Goal: Information Seeking & Learning: Learn about a topic

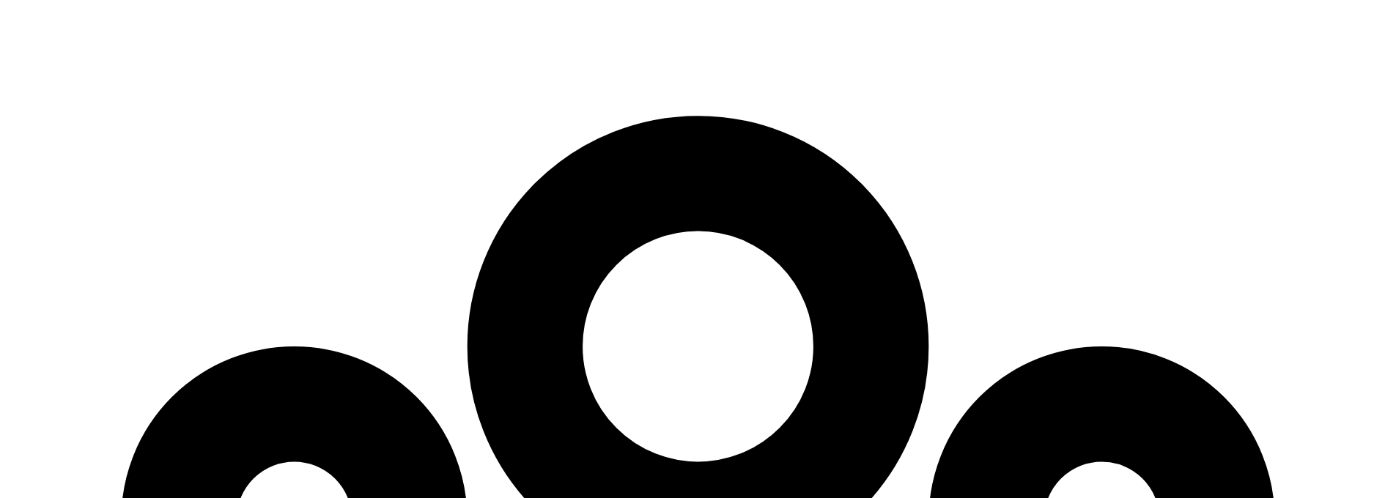
scroll to position [3996, 0]
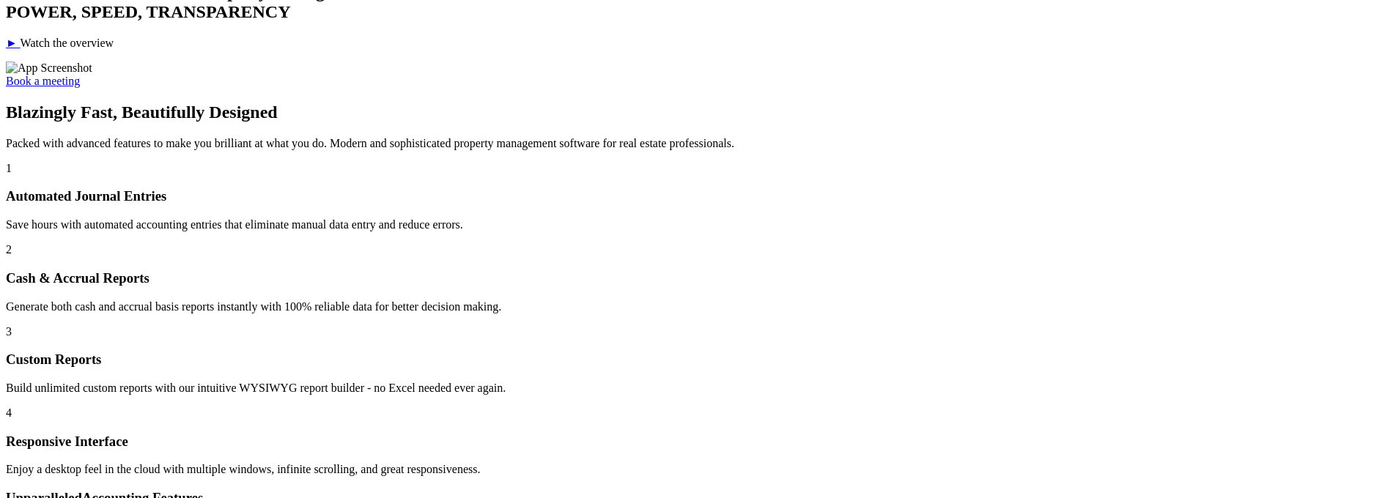
scroll to position [0, 0]
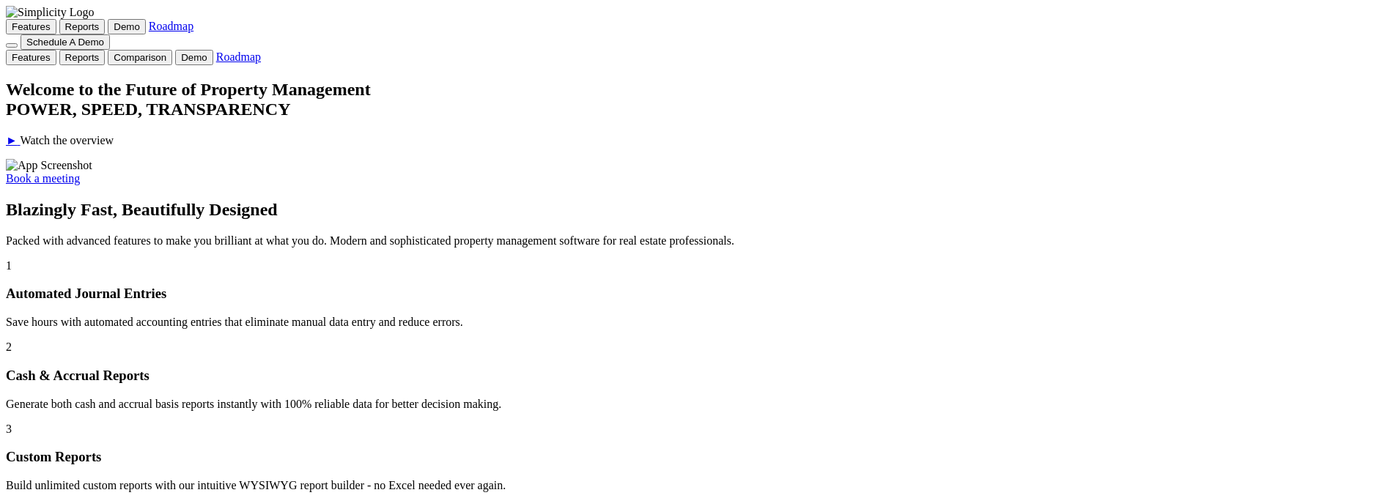
click at [277, 80] on div at bounding box center [698, 80] width 1384 height 0
click at [56, 23] on button "Features" at bounding box center [31, 26] width 51 height 15
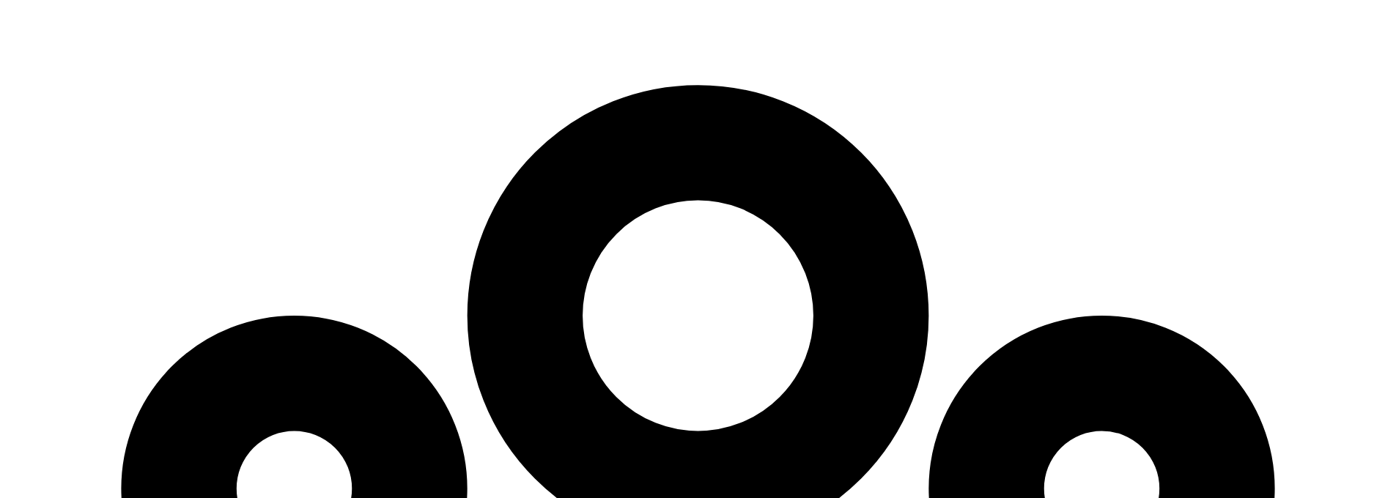
scroll to position [3996, 0]
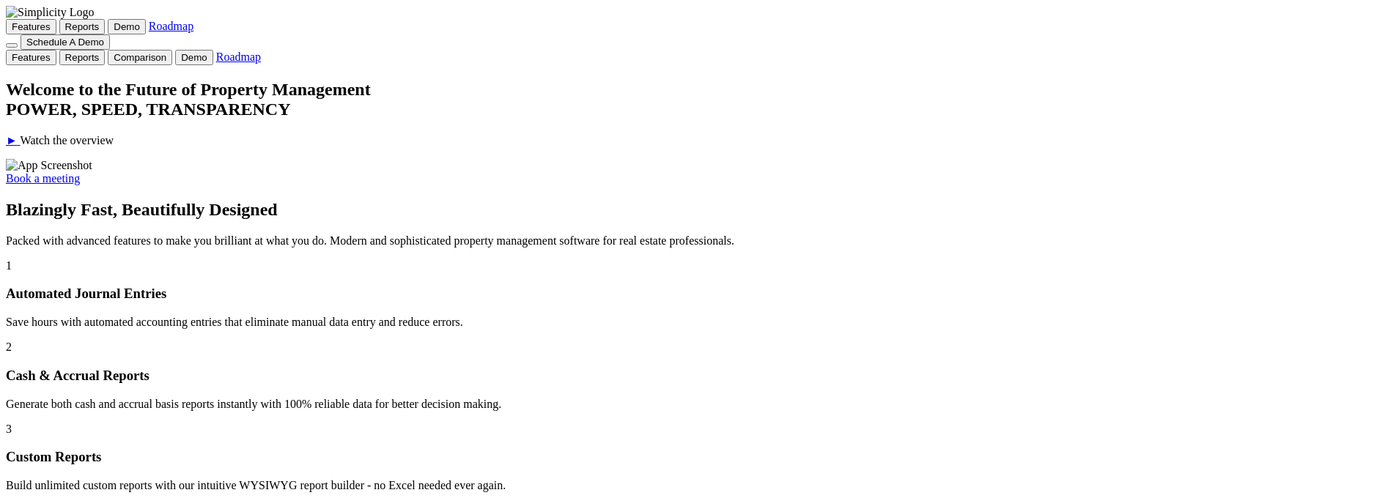
click at [56, 24] on button "Features" at bounding box center [31, 26] width 51 height 15
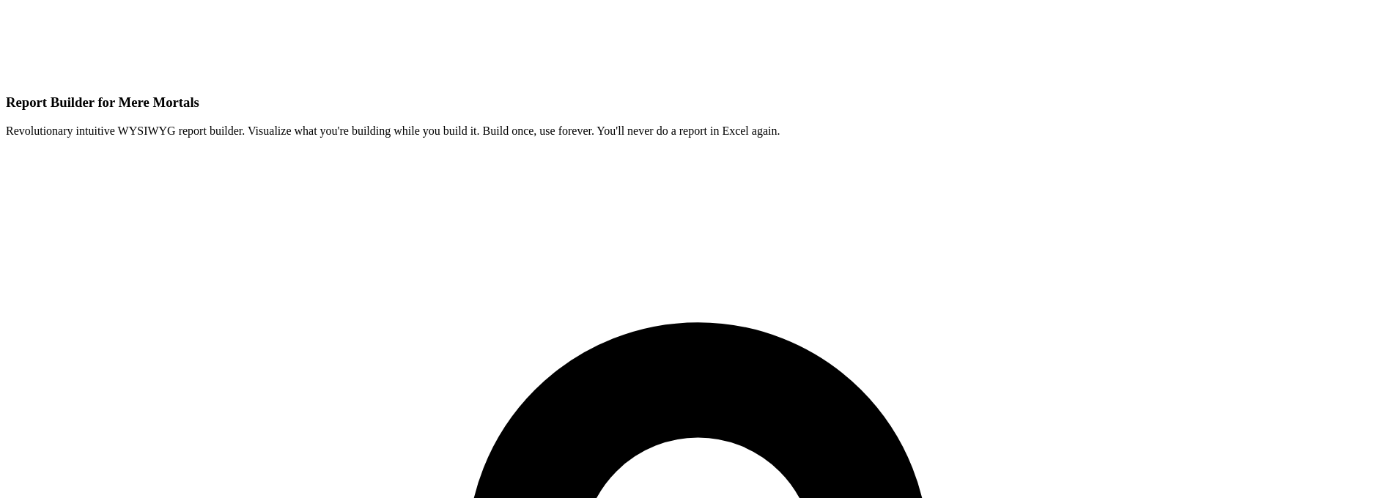
scroll to position [3996, 0]
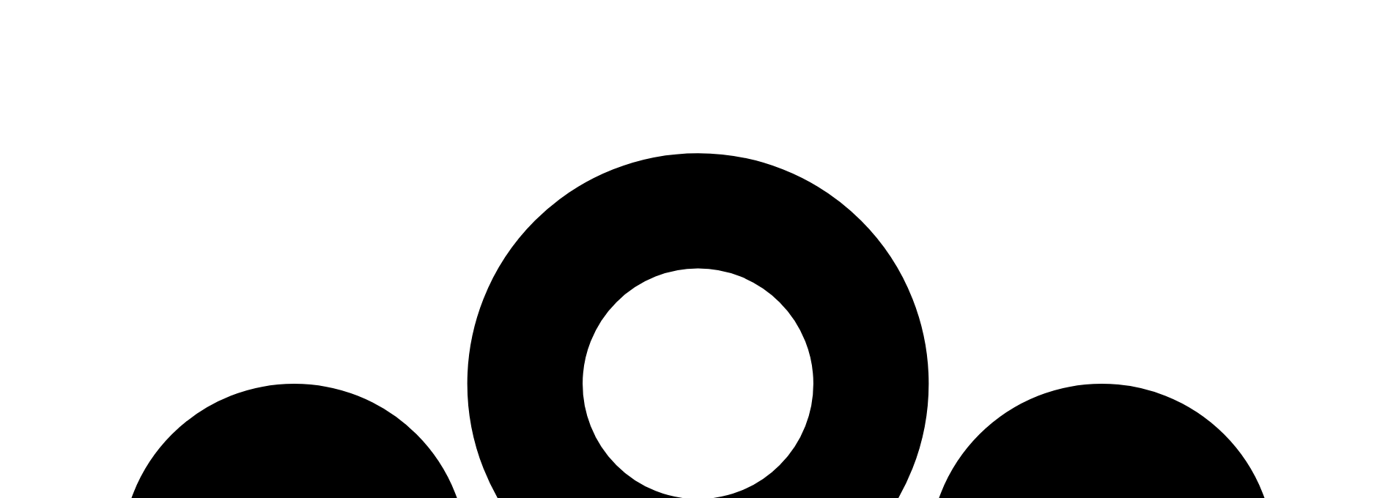
scroll to position [3958, 0]
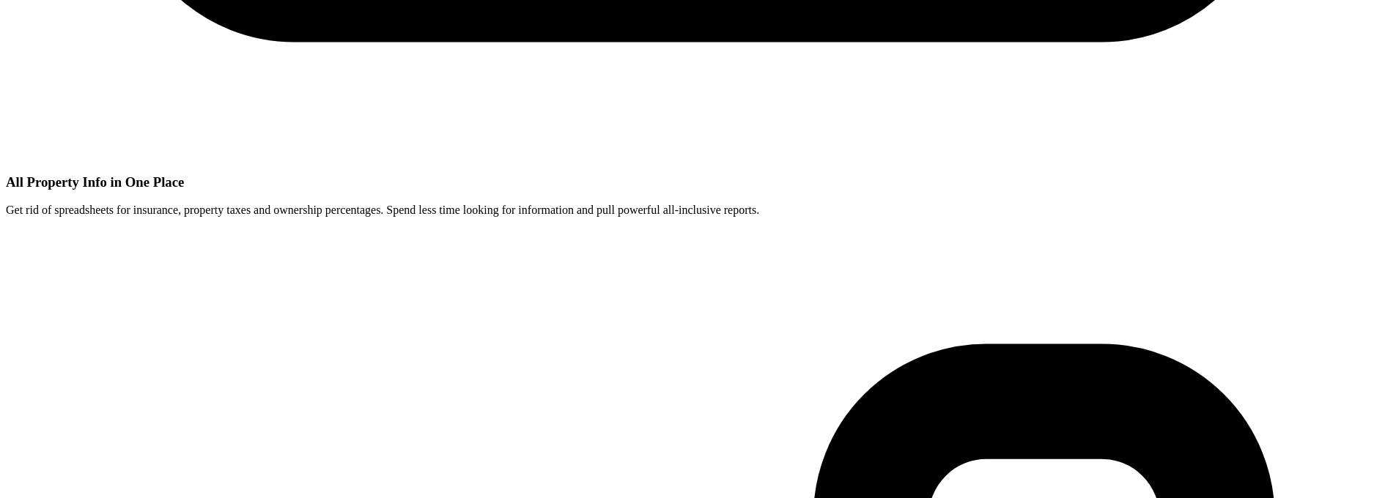
scroll to position [2202, 0]
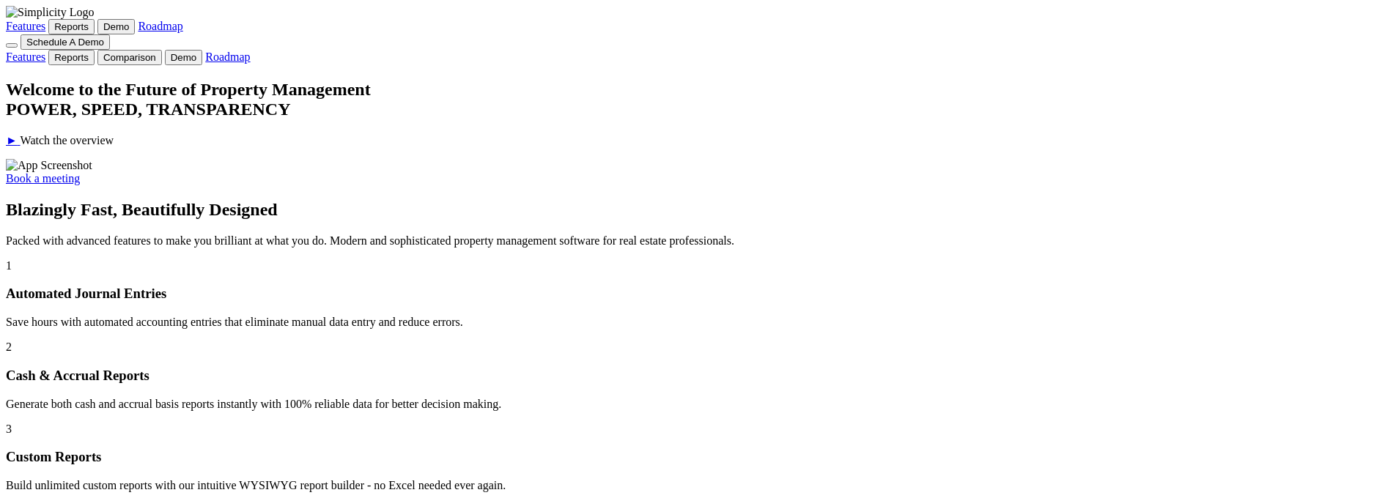
click at [45, 20] on link "Features" at bounding box center [26, 26] width 40 height 12
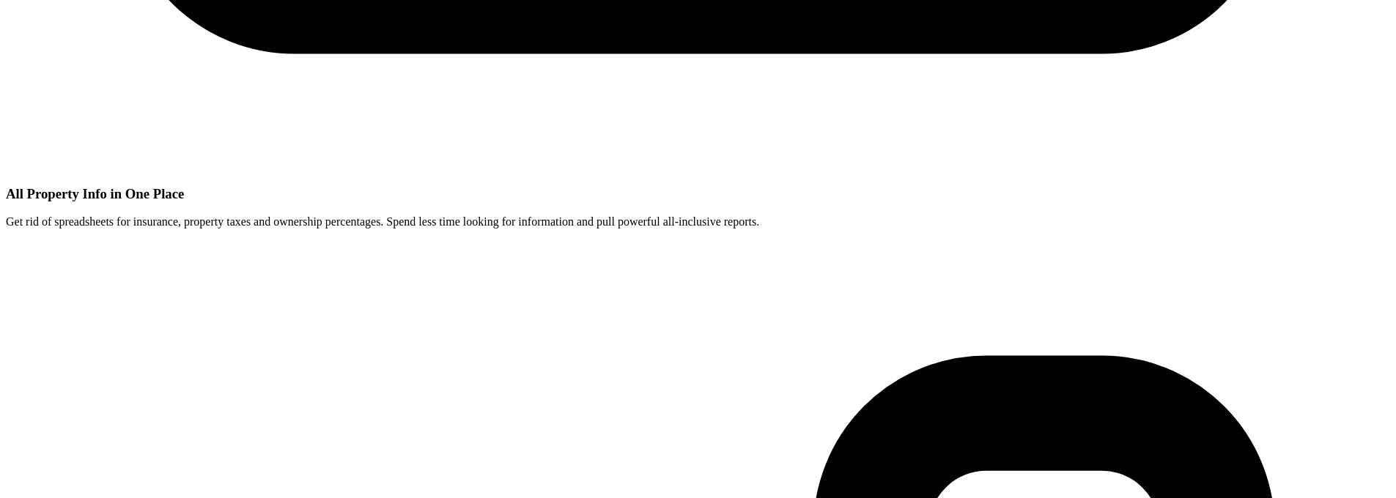
scroll to position [3970, 0]
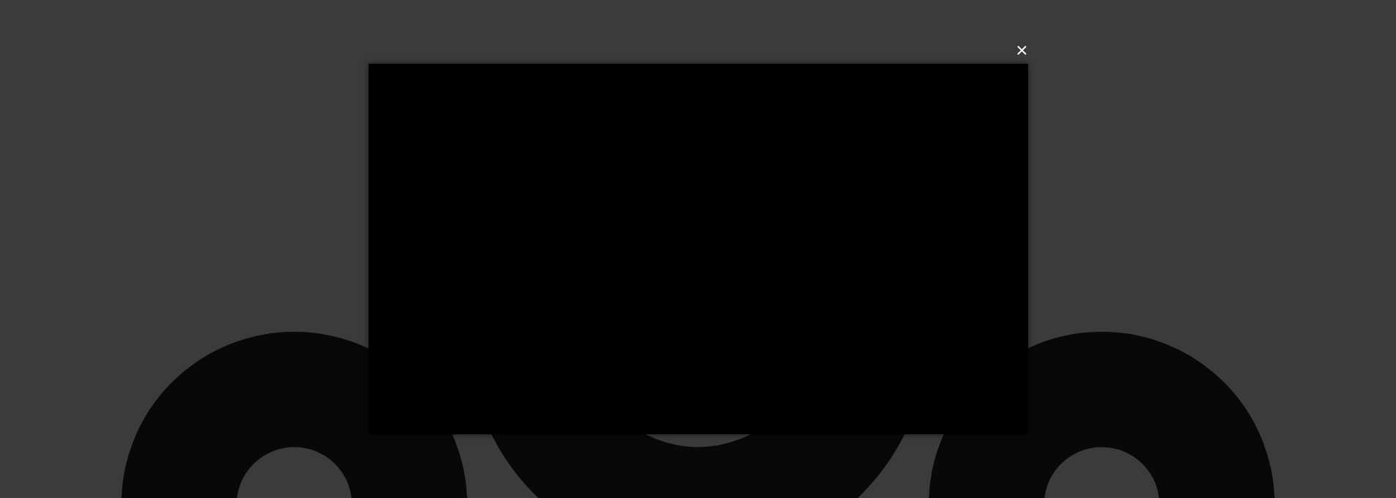
click at [1023, 53] on button "×" at bounding box center [703, 50] width 660 height 32
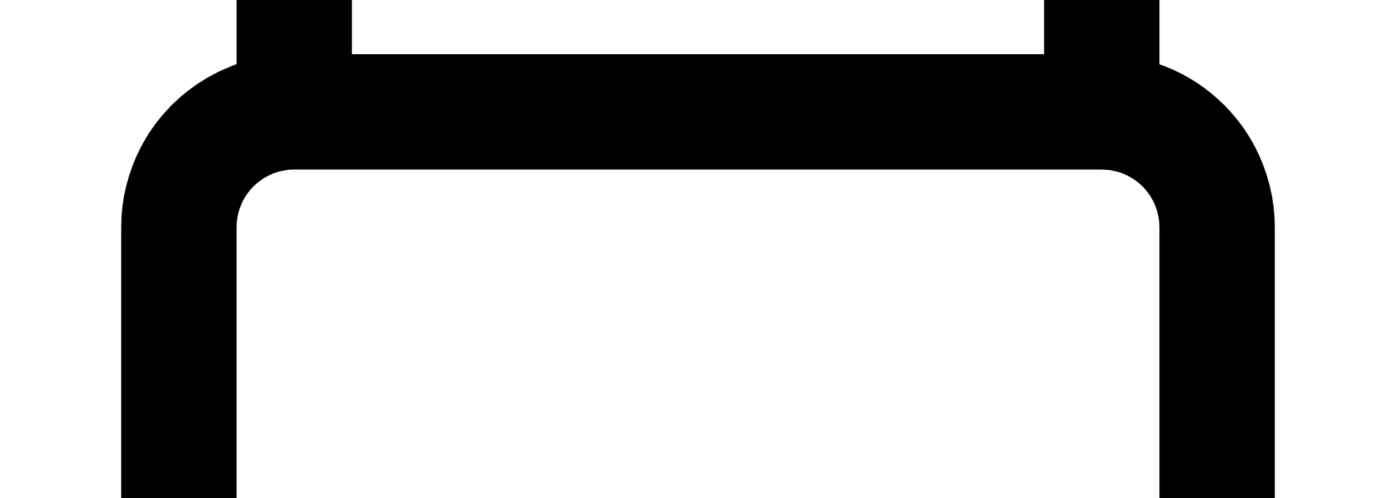
scroll to position [1184, 0]
